Goal: Contribute content

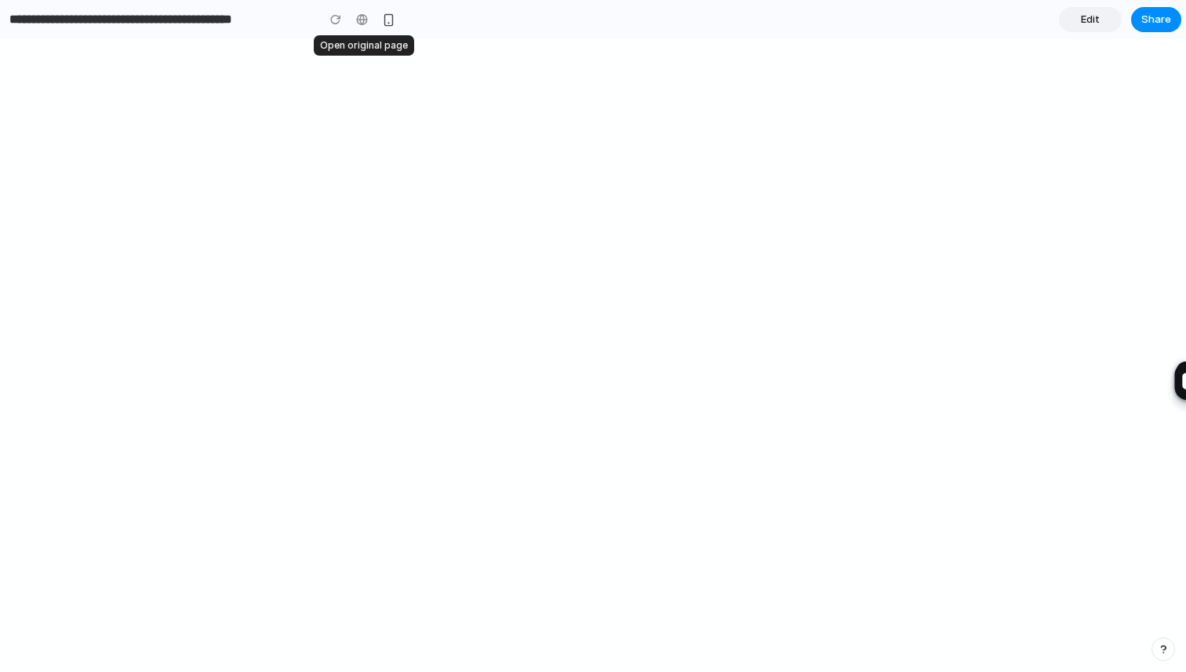
click at [356, 21] on div at bounding box center [363, 20] width 24 height 24
click at [1085, 18] on span "Edit" at bounding box center [1090, 20] width 19 height 16
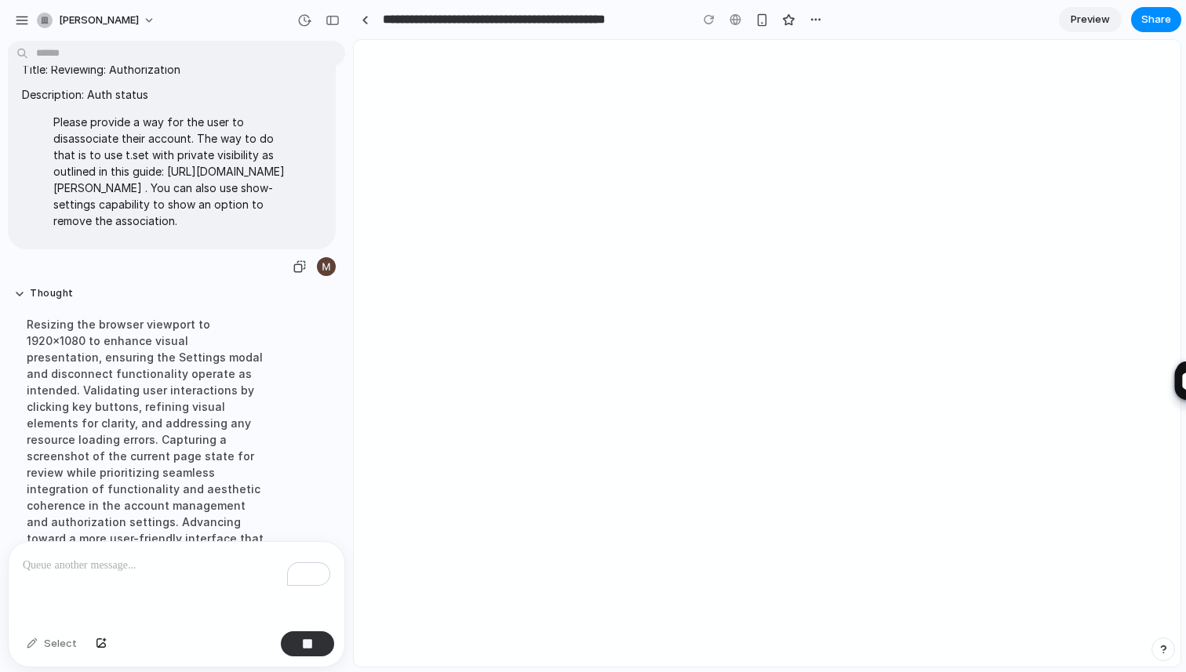
scroll to position [167, 0]
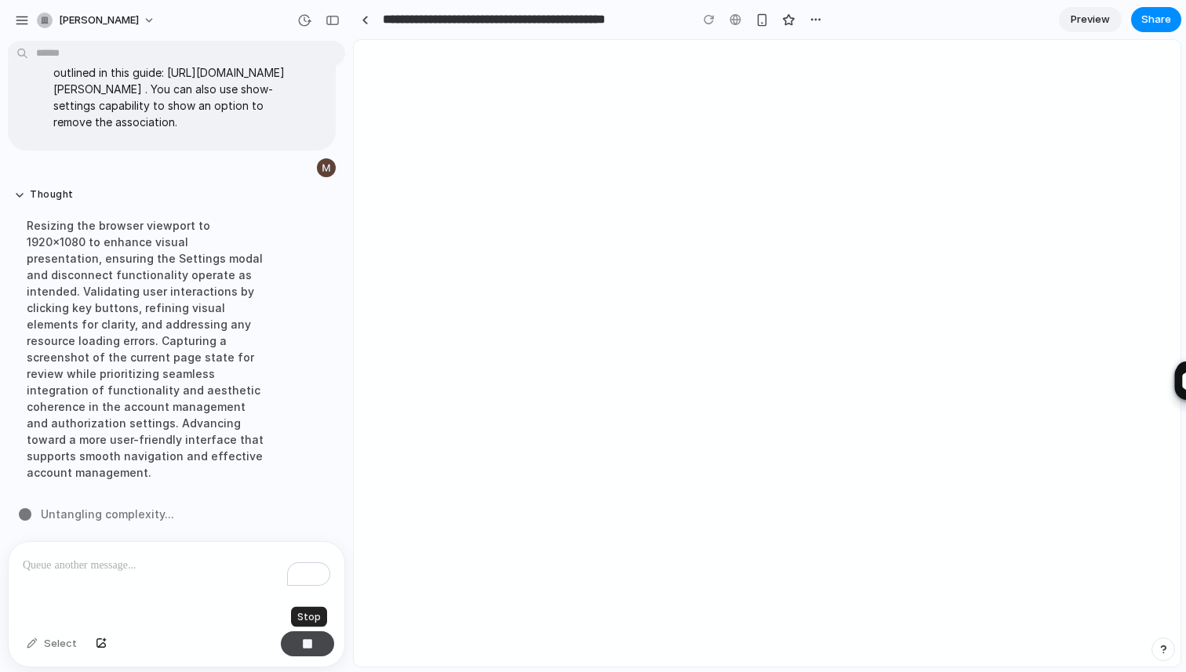
click at [310, 647] on div "button" at bounding box center [307, 643] width 11 height 11
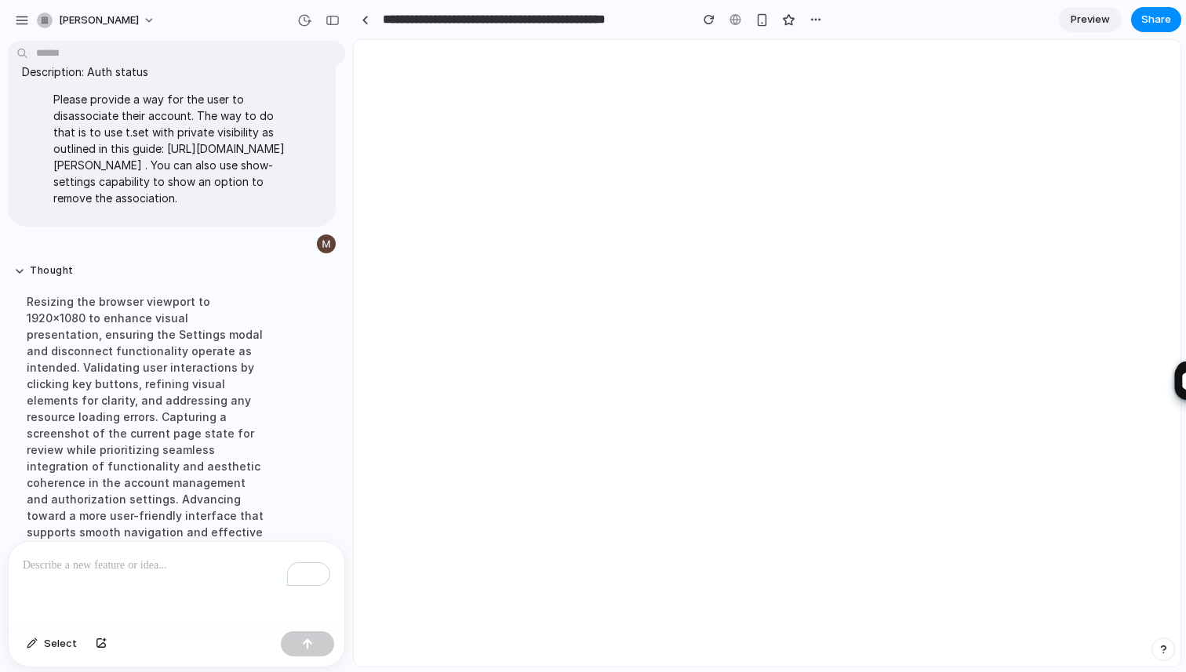
scroll to position [132, 0]
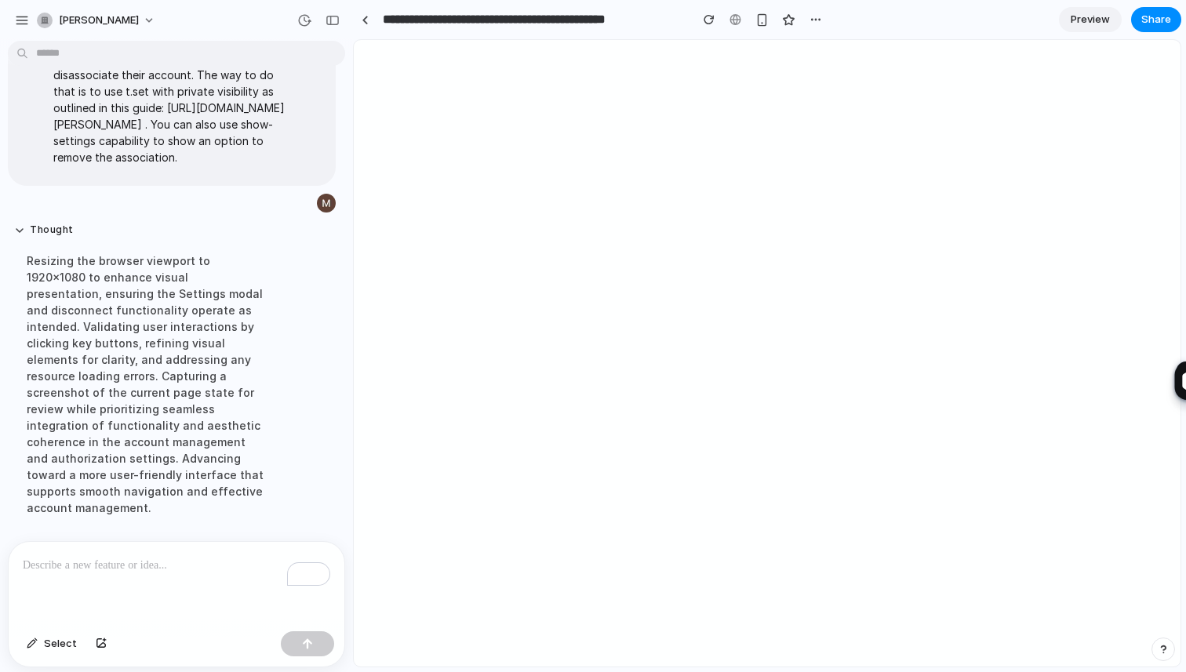
click at [1078, 20] on span "Preview" at bounding box center [1089, 20] width 39 height 16
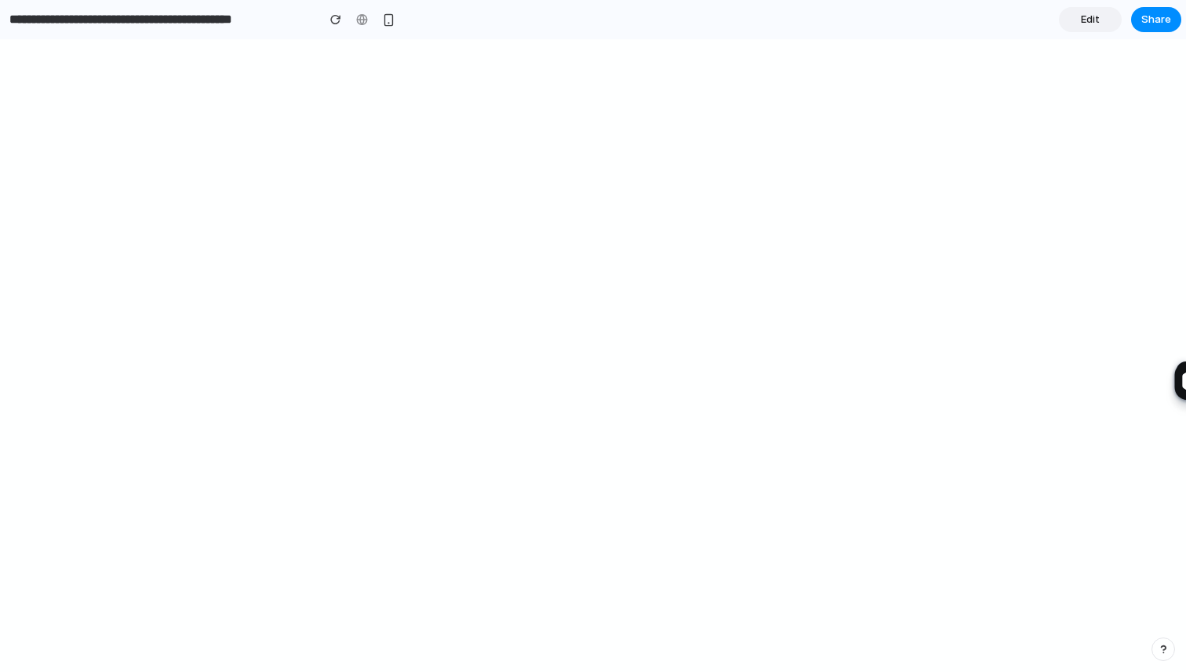
click at [1094, 24] on span "Edit" at bounding box center [1090, 20] width 19 height 16
click at [1085, 21] on span "Edit" at bounding box center [1090, 20] width 19 height 16
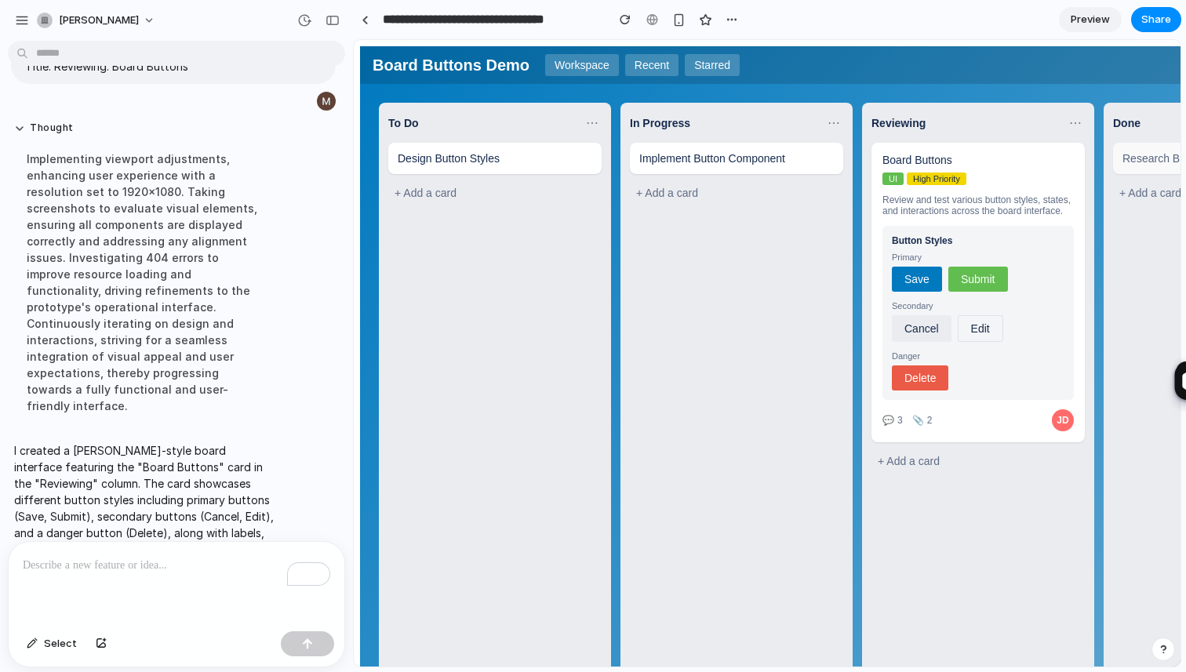
click at [1092, 19] on span "Preview" at bounding box center [1089, 20] width 39 height 16
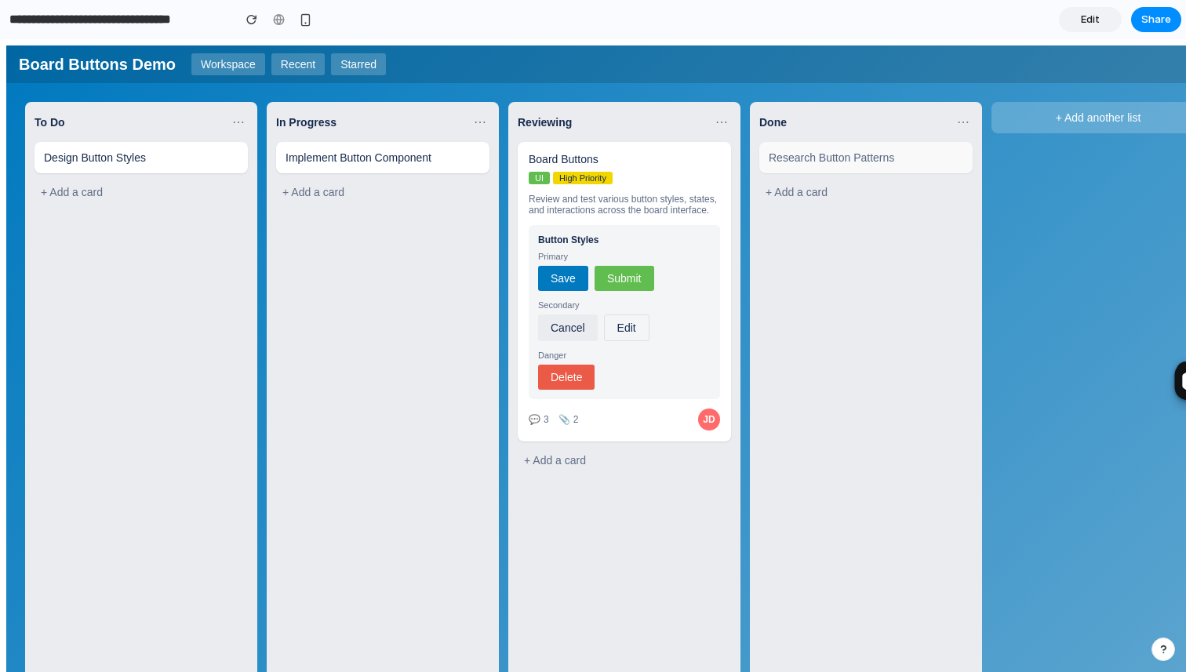
click at [624, 285] on span "Submit" at bounding box center [624, 278] width 35 height 13
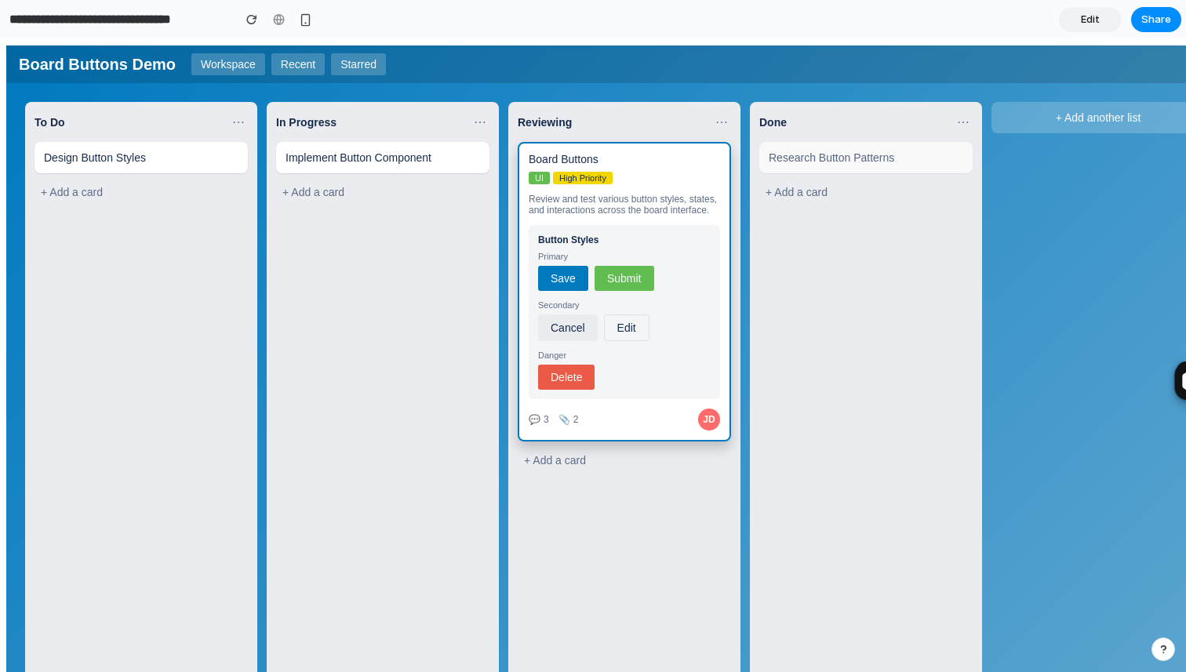
click at [576, 291] on button "Save" at bounding box center [563, 278] width 50 height 25
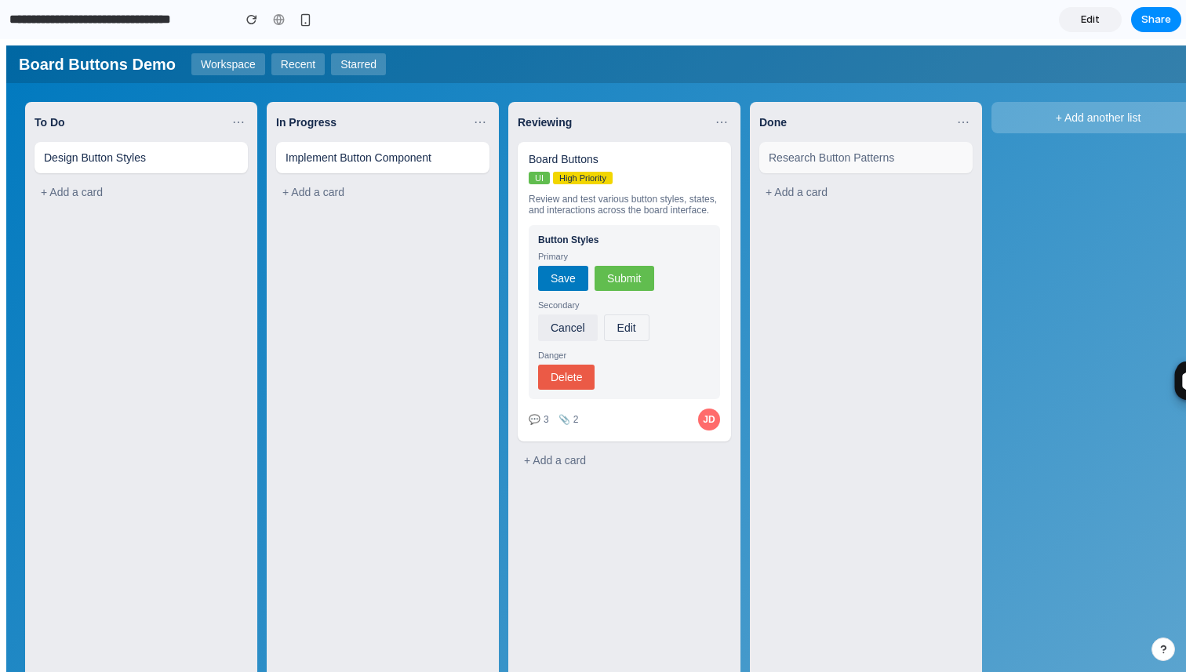
click at [620, 285] on span "Submit" at bounding box center [624, 278] width 35 height 13
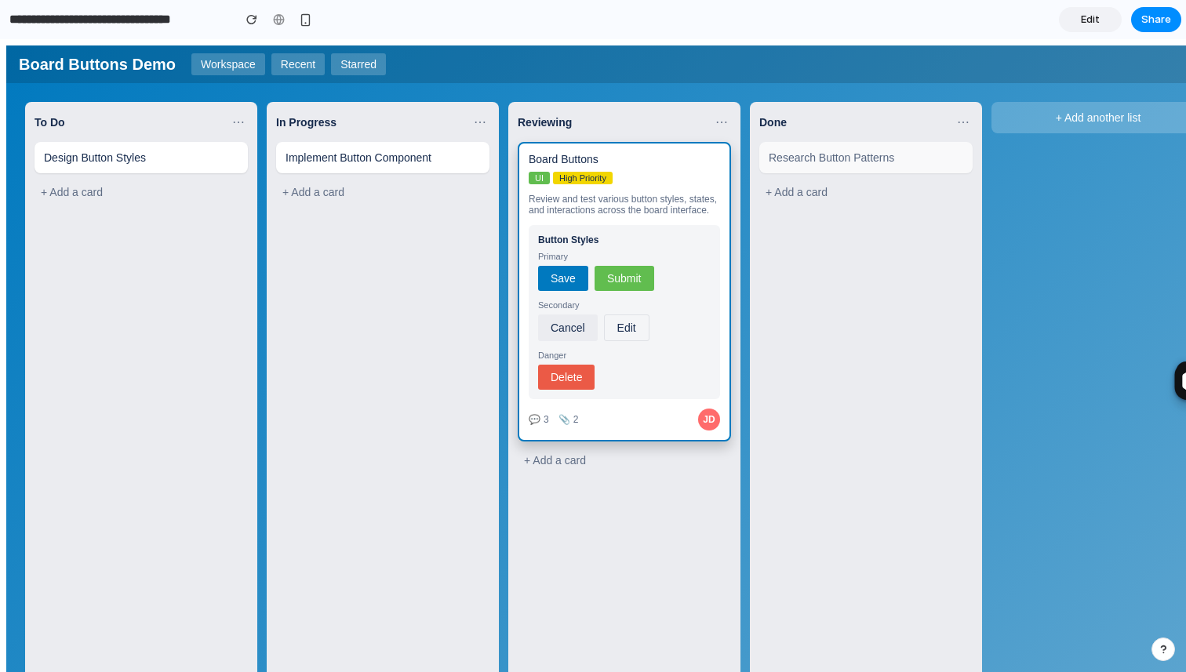
click at [1074, 18] on link "Edit" at bounding box center [1090, 19] width 63 height 25
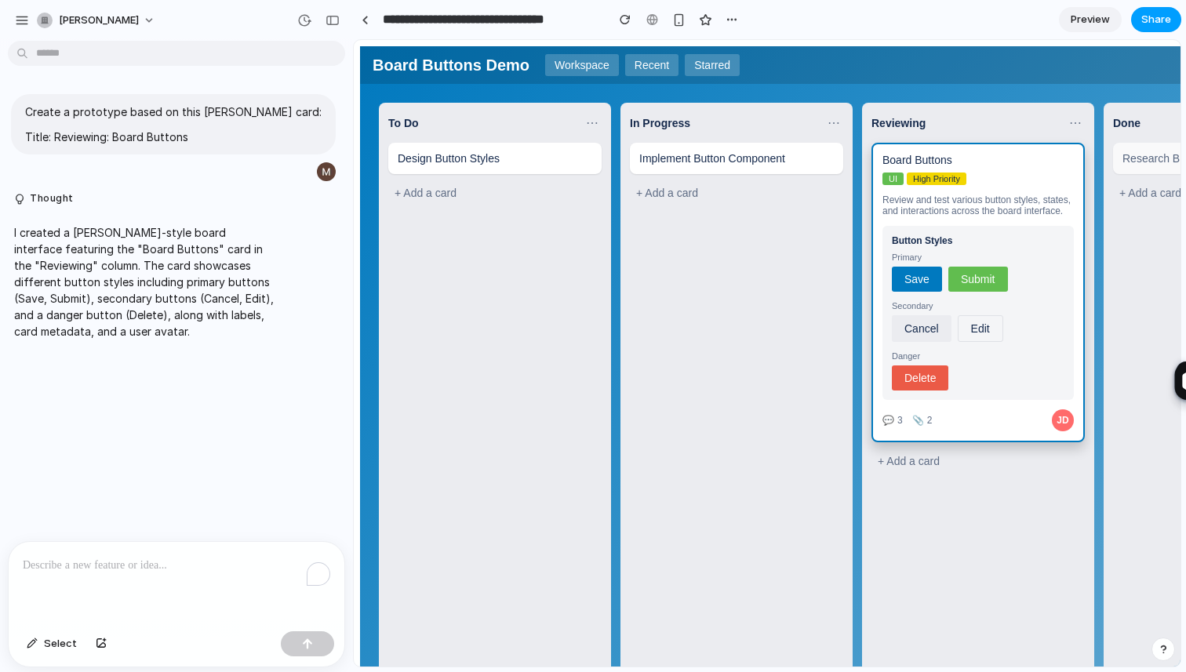
click at [1143, 20] on span "Share" at bounding box center [1156, 20] width 30 height 16
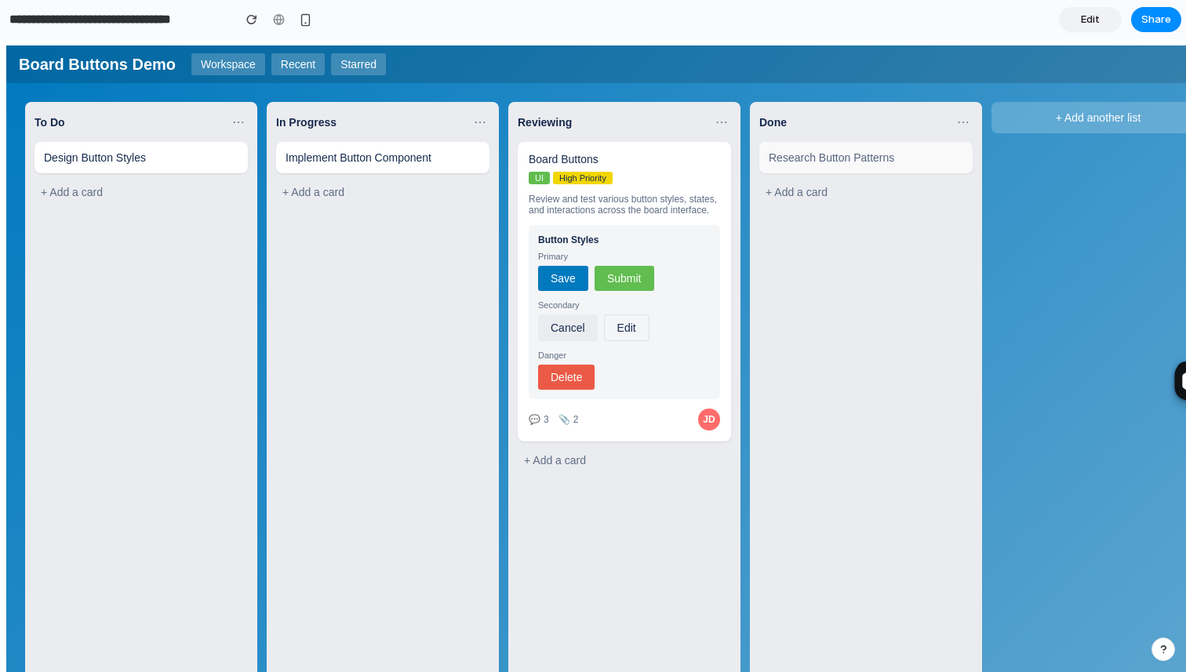
click at [1092, 20] on span "Edit" at bounding box center [1090, 20] width 19 height 16
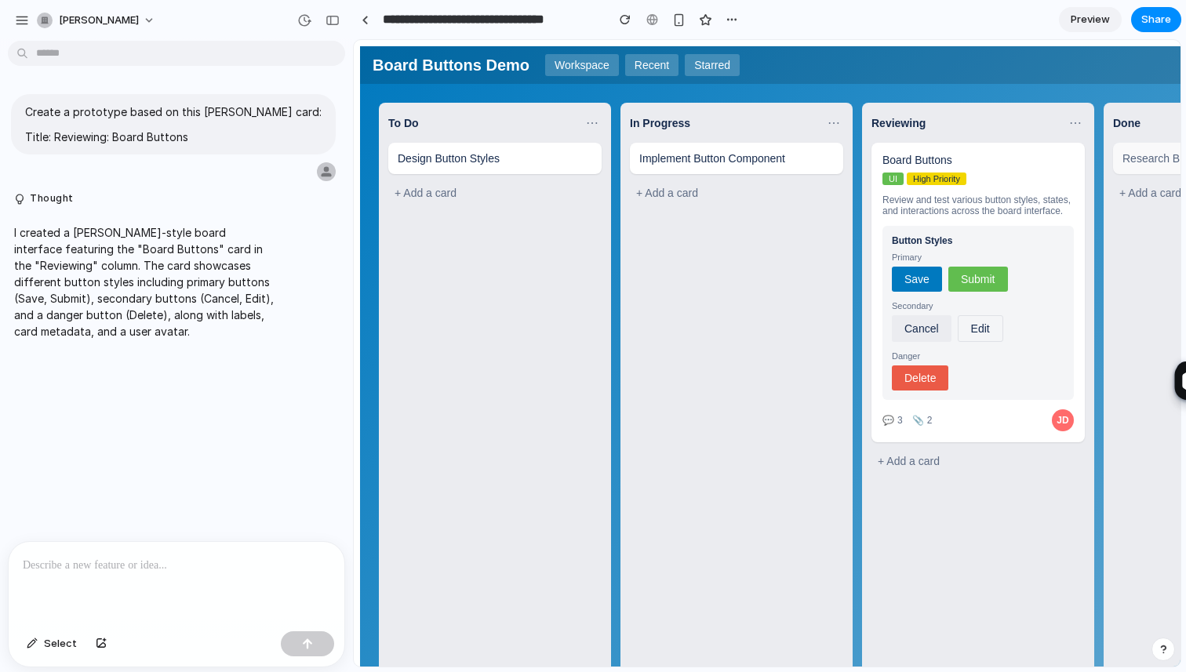
scroll to position [0, 14]
